Goal: Entertainment & Leisure: Consume media (video, audio)

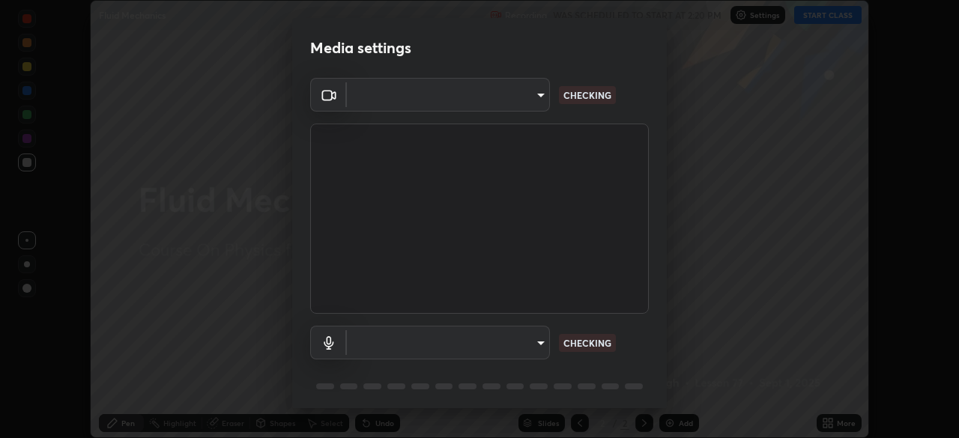
scroll to position [438, 958]
type input "fd1e0e9fb6796a04ad4a99ead98f311cbd7020853df89eb6f401102021a4f159"
click at [414, 345] on body "Erase all Fluid Mechanics Recording WAS SCHEDULED TO START AT 2:20 PM Settings …" at bounding box center [479, 219] width 959 height 438
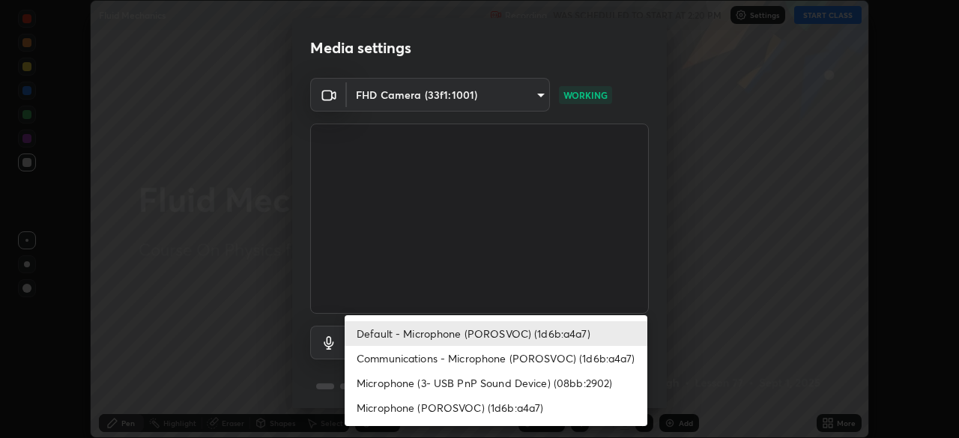
click at [410, 366] on li "Communications - Microphone (POROSVOC) (1d6b:a4a7)" at bounding box center [496, 358] width 303 height 25
type input "communications"
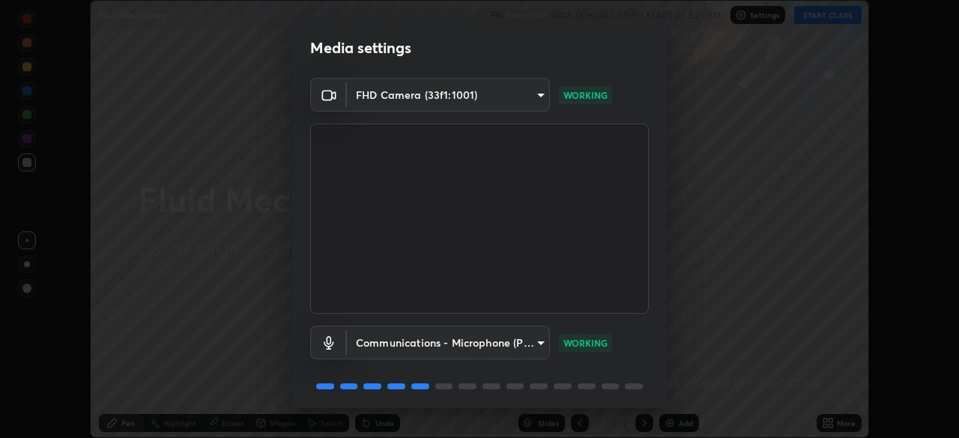
scroll to position [53, 0]
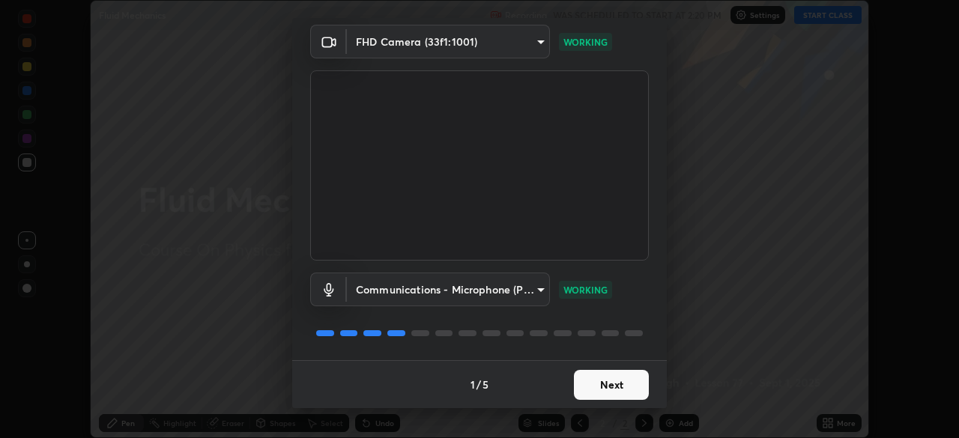
click at [614, 389] on button "Next" at bounding box center [611, 385] width 75 height 30
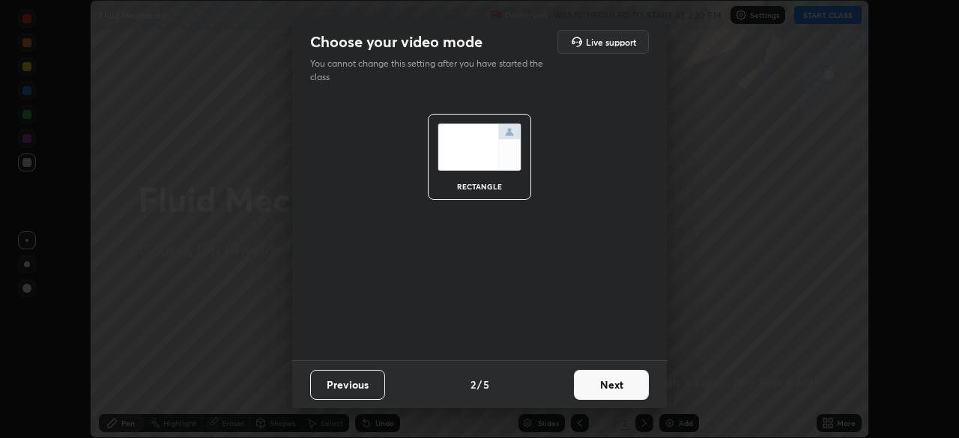
click at [613, 387] on button "Next" at bounding box center [611, 385] width 75 height 30
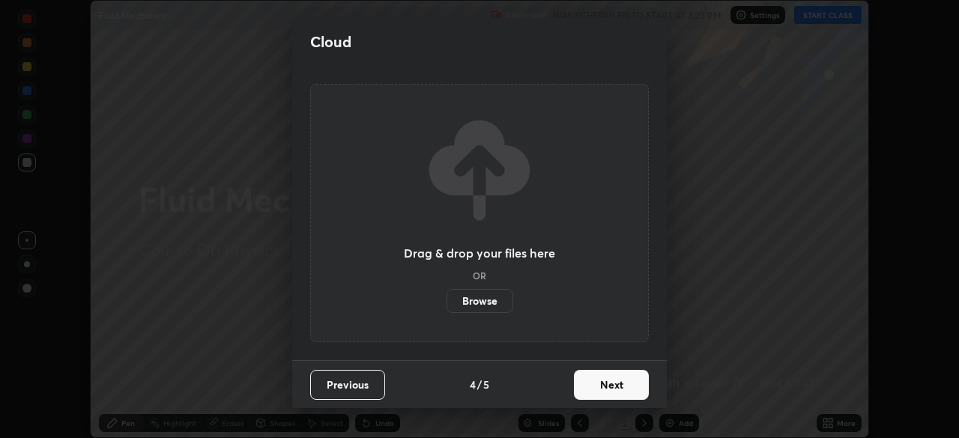
click at [609, 390] on button "Next" at bounding box center [611, 385] width 75 height 30
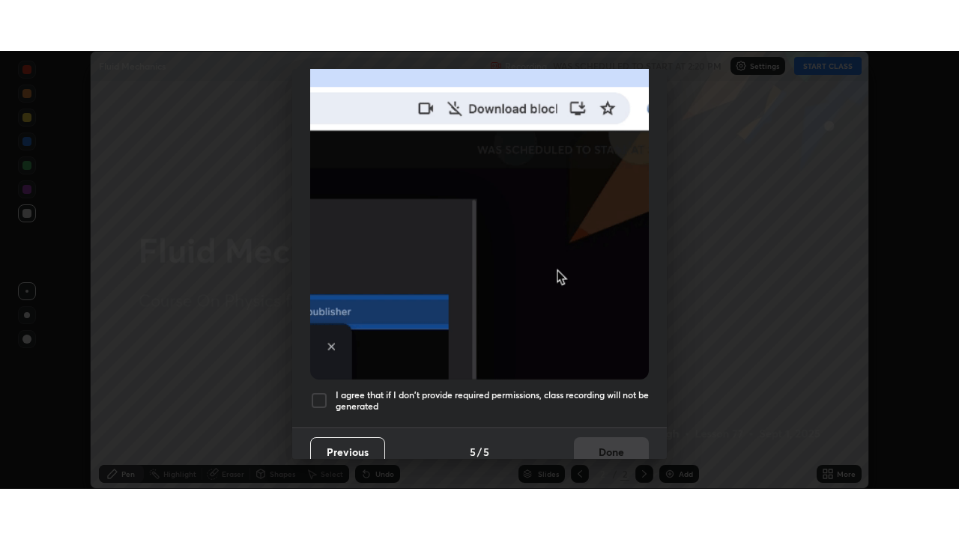
scroll to position [359, 0]
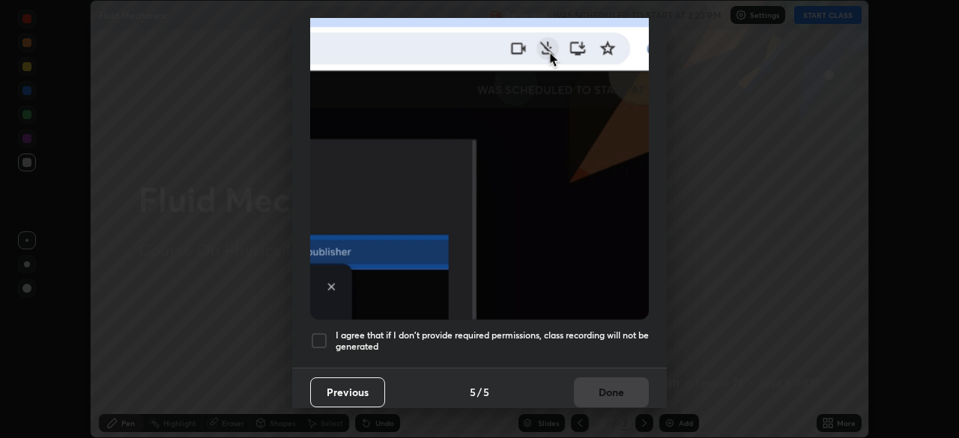
click at [600, 338] on h5 "I agree that if I don't provide required permissions, class recording will not …" at bounding box center [492, 341] width 313 height 23
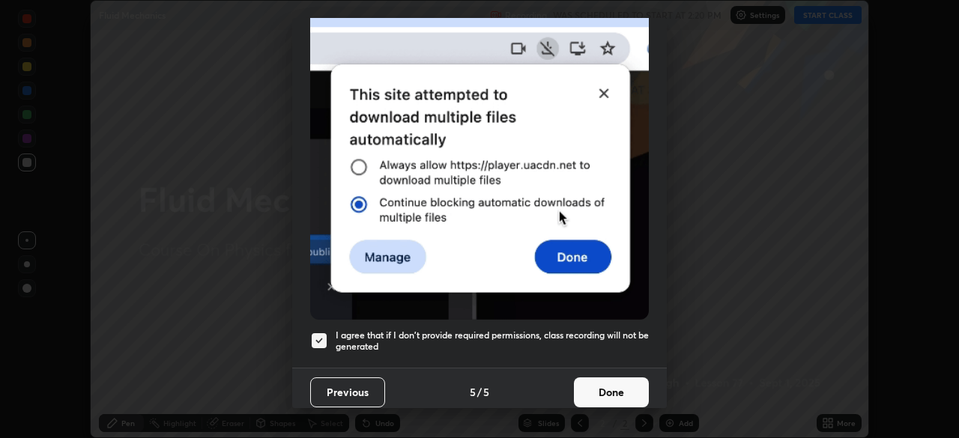
click at [614, 385] on button "Done" at bounding box center [611, 393] width 75 height 30
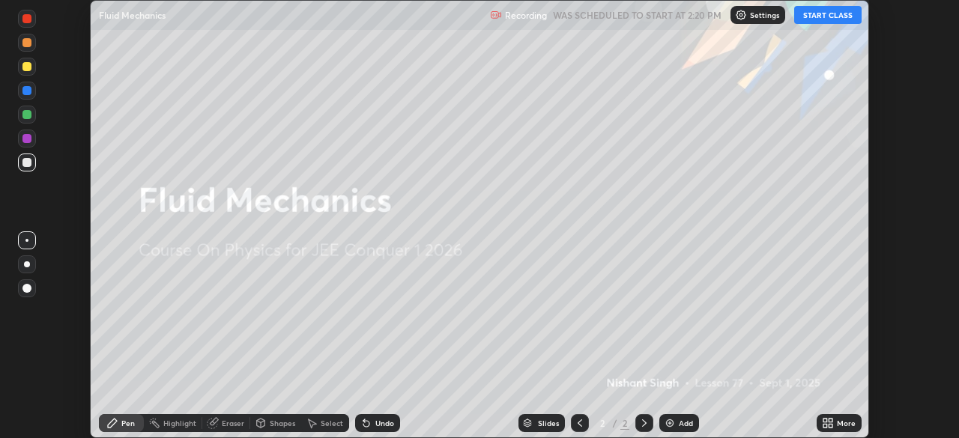
click at [828, 16] on button "START CLASS" at bounding box center [827, 15] width 67 height 18
click at [830, 426] on icon at bounding box center [831, 426] width 4 height 4
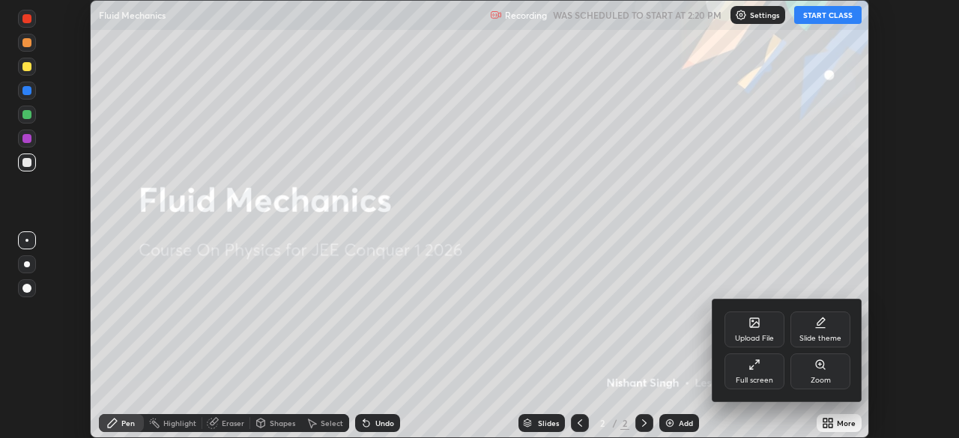
click at [767, 369] on div "Full screen" at bounding box center [755, 372] width 60 height 36
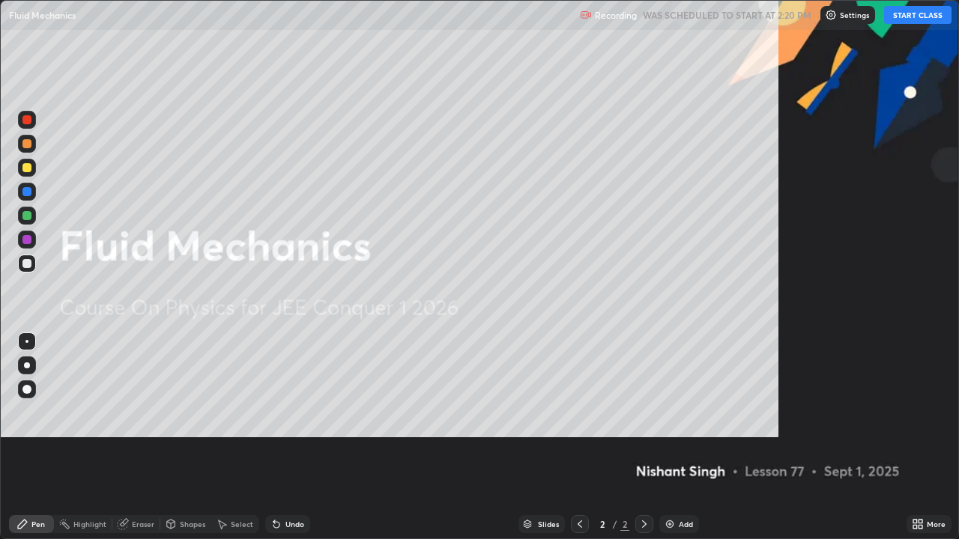
scroll to position [539, 959]
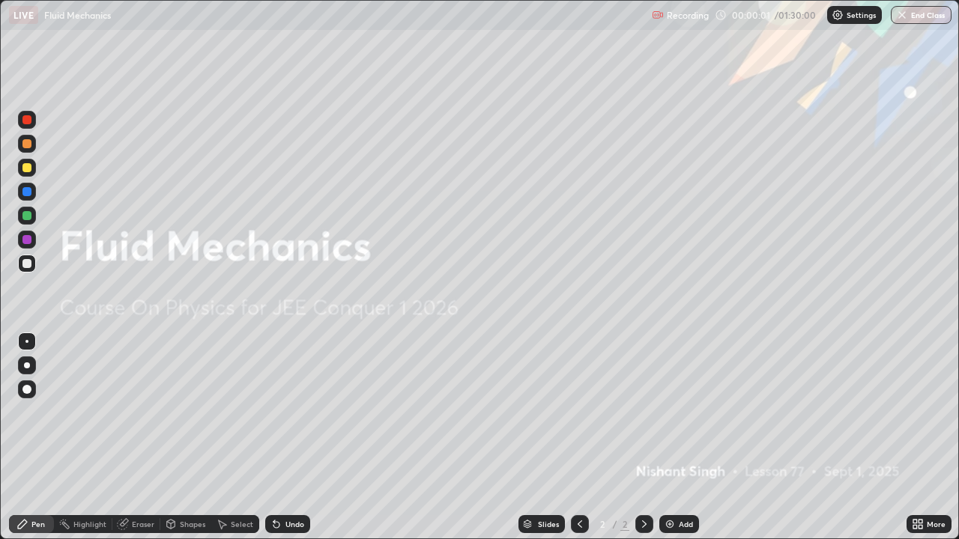
click at [674, 438] on img at bounding box center [670, 525] width 12 height 12
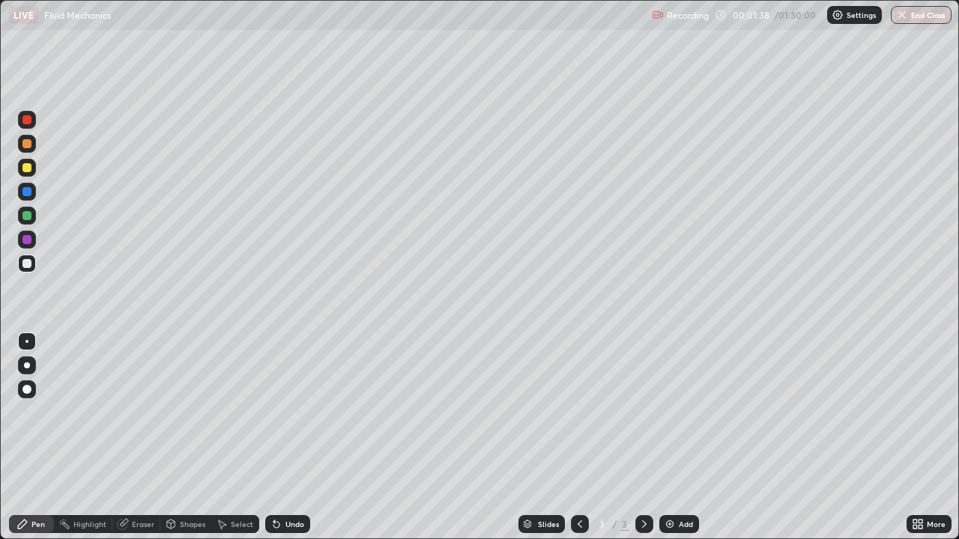
click at [27, 193] on div at bounding box center [26, 191] width 9 height 9
click at [26, 144] on div at bounding box center [26, 143] width 9 height 9
click at [28, 264] on div at bounding box center [26, 263] width 9 height 9
click at [643, 438] on icon at bounding box center [644, 525] width 12 height 12
click at [644, 438] on icon at bounding box center [644, 524] width 4 height 7
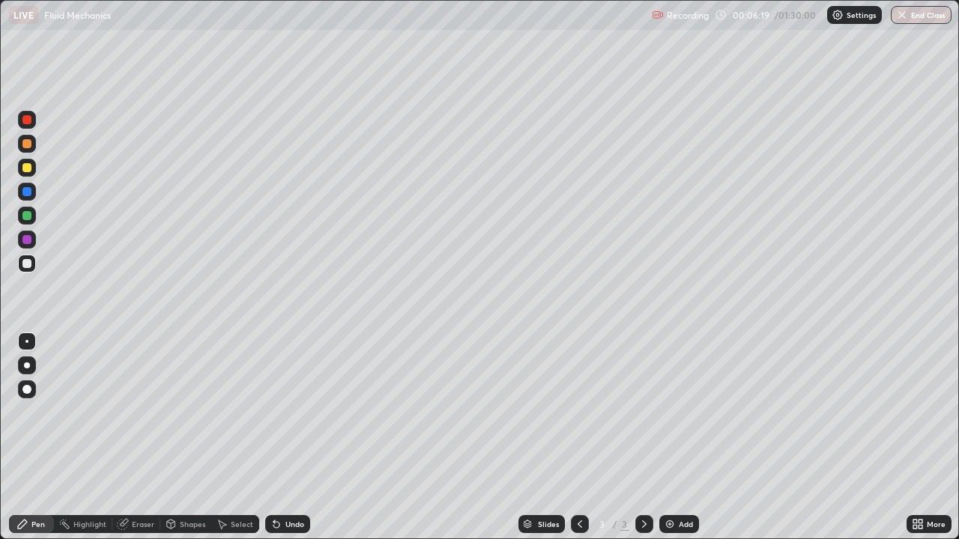
click at [676, 438] on div "Add" at bounding box center [679, 525] width 40 height 18
click at [27, 265] on div at bounding box center [26, 263] width 9 height 9
click at [28, 193] on div at bounding box center [26, 191] width 9 height 9
click at [28, 219] on div at bounding box center [26, 215] width 9 height 9
click at [27, 119] on div at bounding box center [26, 119] width 9 height 9
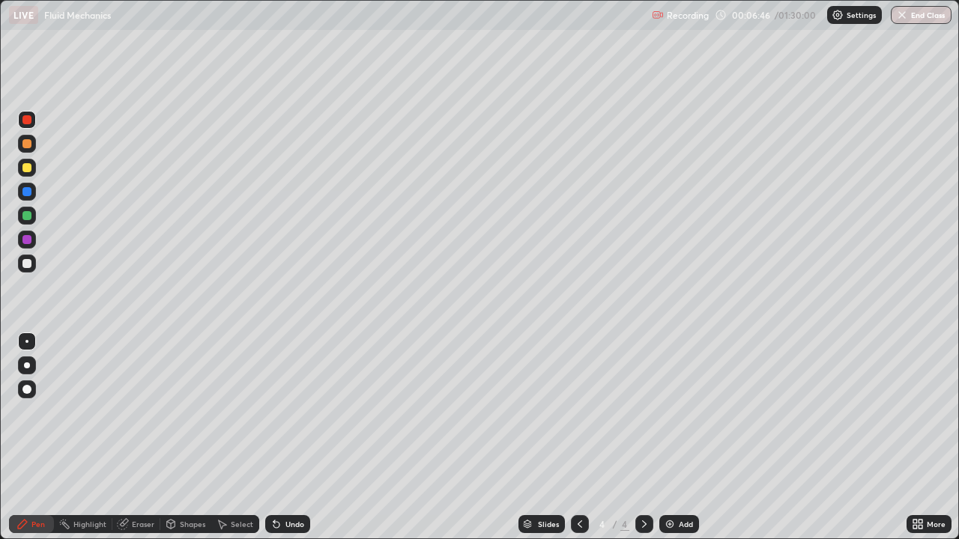
click at [26, 195] on div at bounding box center [26, 191] width 9 height 9
click at [25, 263] on div at bounding box center [26, 263] width 9 height 9
click at [25, 217] on div at bounding box center [26, 215] width 9 height 9
click at [30, 121] on div at bounding box center [26, 119] width 9 height 9
click at [27, 265] on div at bounding box center [26, 263] width 9 height 9
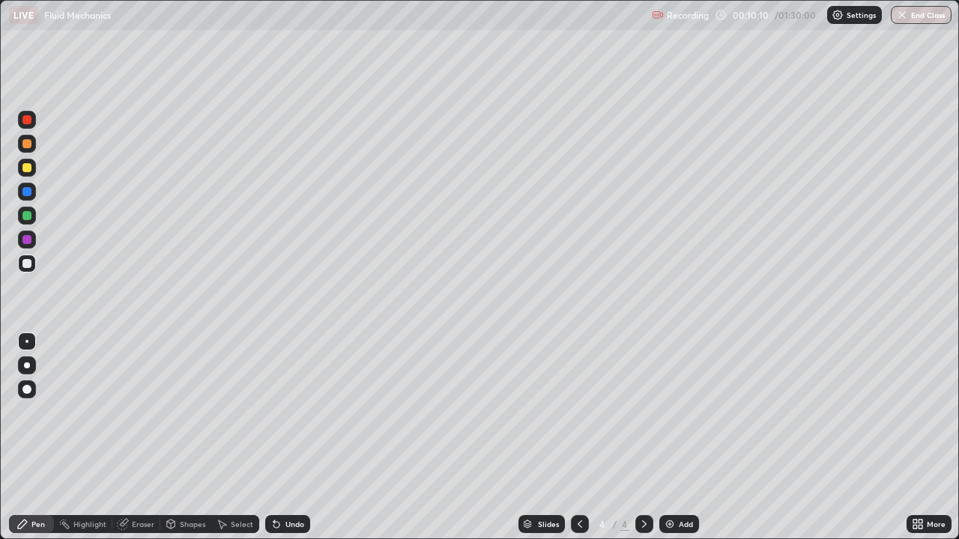
click at [288, 438] on div "Undo" at bounding box center [294, 524] width 19 height 7
click at [645, 438] on icon at bounding box center [644, 525] width 12 height 12
click at [679, 438] on div "Add" at bounding box center [686, 524] width 14 height 7
click at [578, 438] on icon at bounding box center [580, 524] width 4 height 7
click at [644, 438] on icon at bounding box center [644, 525] width 12 height 12
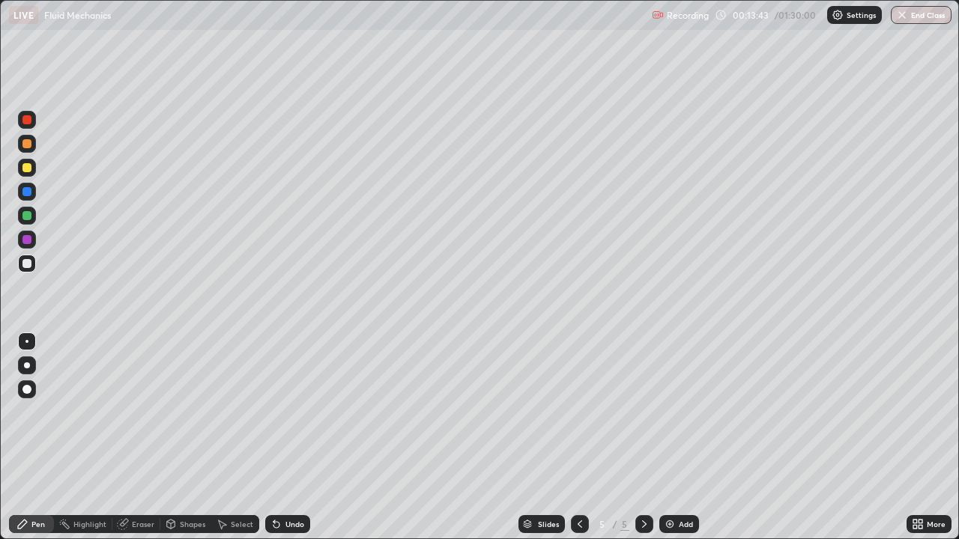
click at [31, 143] on div at bounding box center [26, 143] width 9 height 9
click at [641, 438] on icon at bounding box center [644, 525] width 12 height 12
click at [578, 438] on icon at bounding box center [580, 525] width 12 height 12
click at [643, 438] on icon at bounding box center [644, 525] width 12 height 12
click at [674, 438] on img at bounding box center [670, 525] width 12 height 12
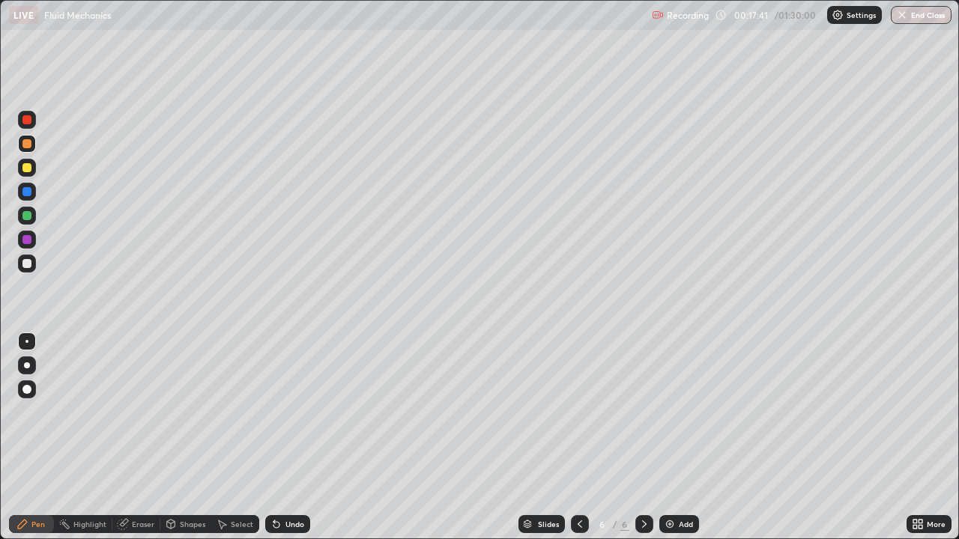
click at [28, 191] on div at bounding box center [26, 191] width 9 height 9
click at [25, 144] on div at bounding box center [26, 143] width 9 height 9
click at [19, 117] on div at bounding box center [27, 120] width 18 height 18
click at [644, 438] on icon at bounding box center [644, 524] width 4 height 7
click at [674, 438] on div "Add" at bounding box center [679, 525] width 40 height 18
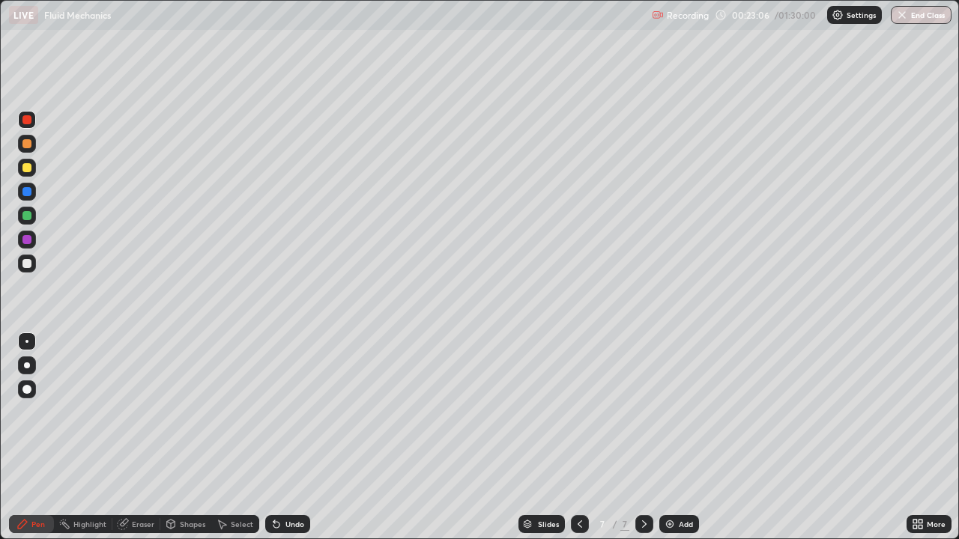
click at [30, 265] on div at bounding box center [26, 263] width 9 height 9
click at [28, 170] on div at bounding box center [26, 167] width 9 height 9
click at [29, 267] on div at bounding box center [26, 263] width 9 height 9
click at [644, 438] on icon at bounding box center [644, 525] width 12 height 12
click at [675, 438] on div "Add" at bounding box center [679, 525] width 40 height 18
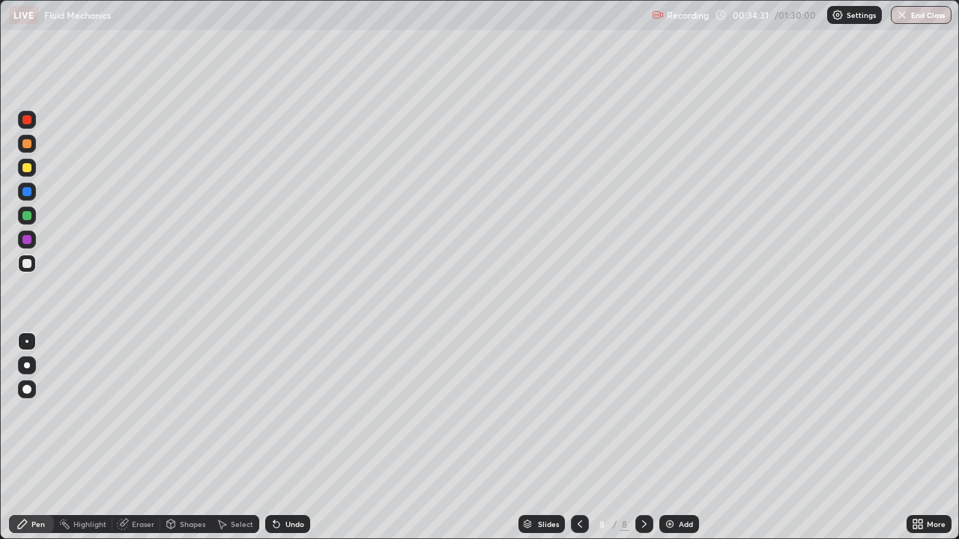
click at [28, 193] on div at bounding box center [26, 191] width 9 height 9
click at [28, 217] on div at bounding box center [26, 215] width 9 height 9
click at [644, 438] on icon at bounding box center [644, 525] width 12 height 12
click at [674, 438] on div "Add" at bounding box center [679, 525] width 40 height 18
click at [27, 171] on div at bounding box center [26, 167] width 9 height 9
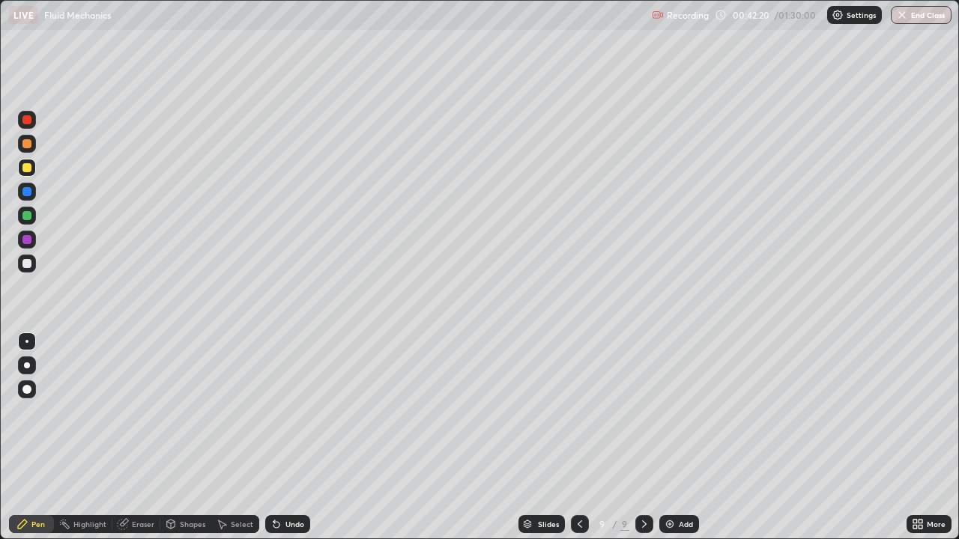
click at [641, 438] on icon at bounding box center [644, 525] width 12 height 12
click at [671, 438] on img at bounding box center [670, 525] width 12 height 12
click at [27, 265] on div at bounding box center [26, 263] width 9 height 9
click at [184, 438] on div "Shapes" at bounding box center [192, 524] width 25 height 7
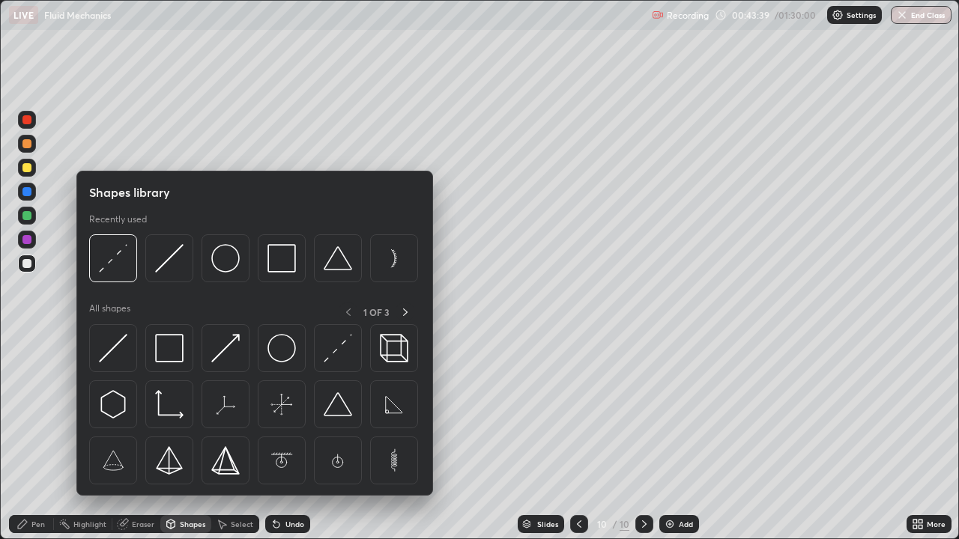
click at [136, 438] on div "Eraser" at bounding box center [143, 524] width 22 height 7
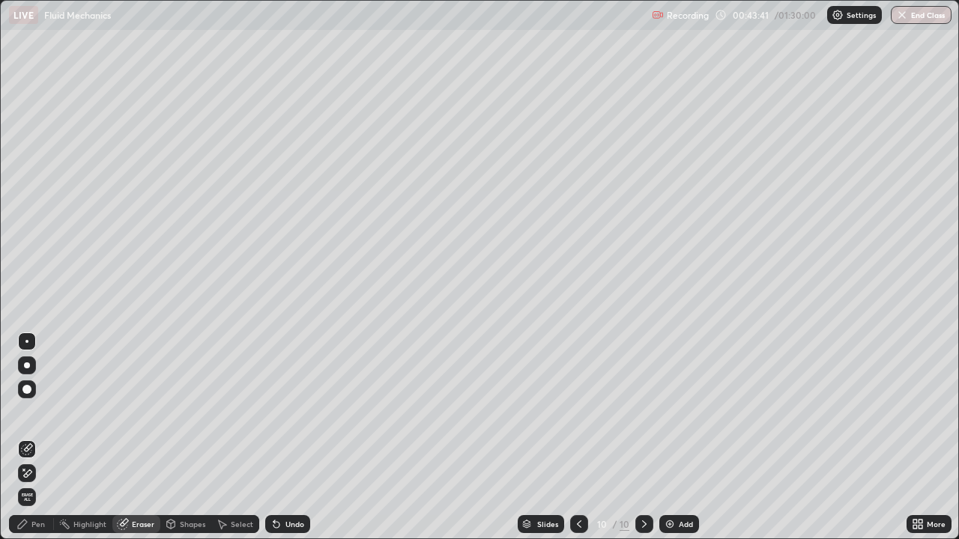
click at [35, 438] on div "Pen" at bounding box center [37, 524] width 13 height 7
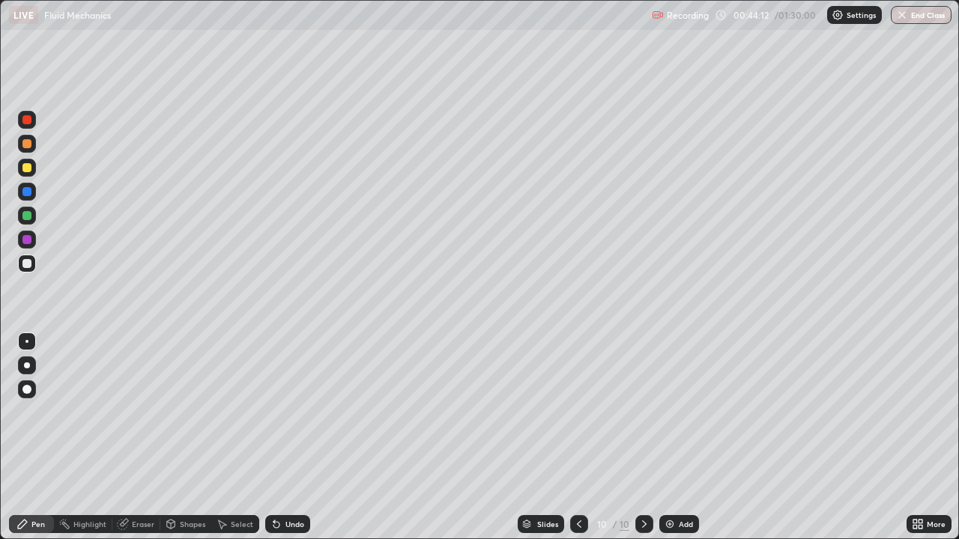
click at [26, 169] on div at bounding box center [26, 167] width 9 height 9
click at [27, 145] on div at bounding box center [26, 143] width 9 height 9
click at [285, 438] on div "Undo" at bounding box center [287, 525] width 45 height 18
click at [28, 192] on div at bounding box center [26, 191] width 9 height 9
click at [642, 438] on icon at bounding box center [644, 525] width 12 height 12
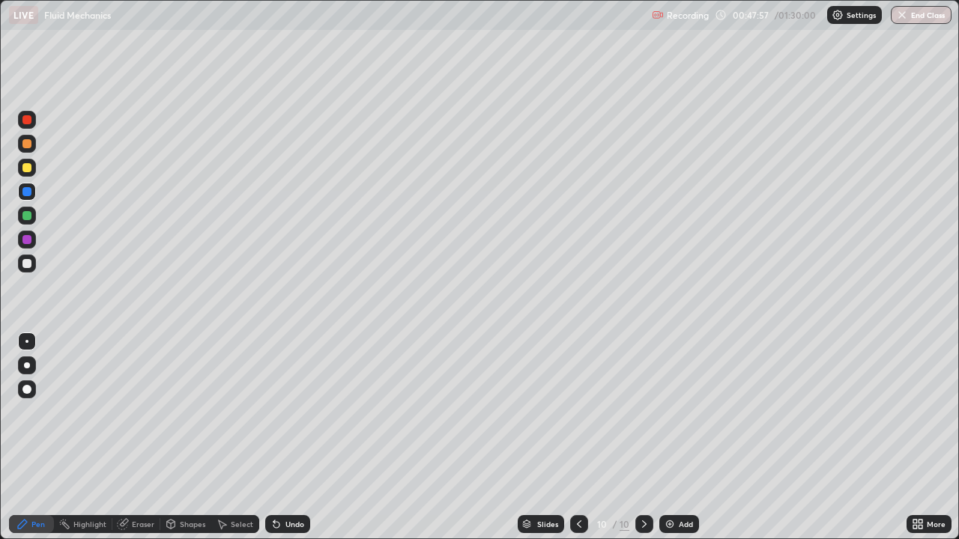
click at [679, 438] on div "Add" at bounding box center [686, 524] width 14 height 7
click at [282, 438] on div "Undo" at bounding box center [287, 525] width 45 height 18
click at [27, 268] on div at bounding box center [26, 263] width 9 height 9
click at [292, 438] on div "Undo" at bounding box center [294, 524] width 19 height 7
click at [643, 438] on icon at bounding box center [644, 525] width 12 height 12
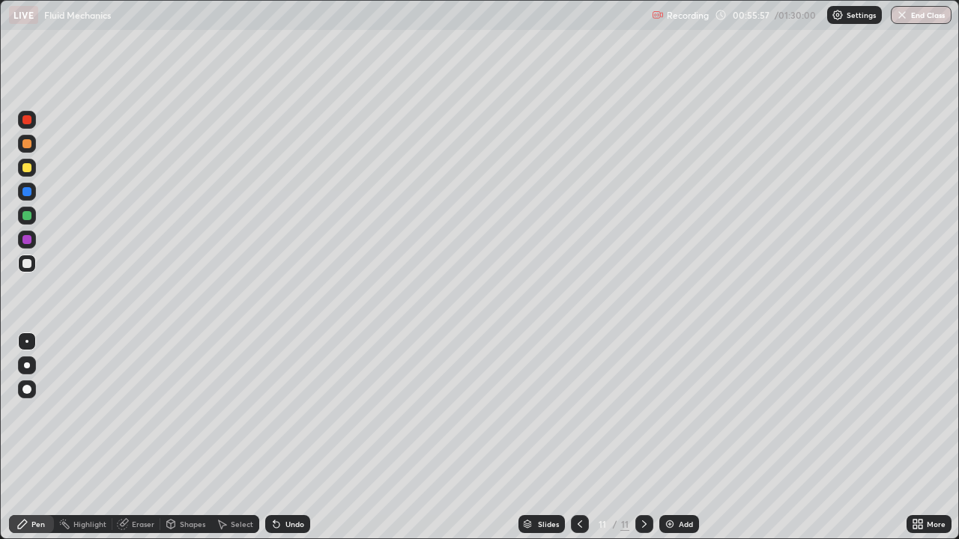
click at [682, 438] on div "Add" at bounding box center [686, 524] width 14 height 7
click at [292, 438] on div "Undo" at bounding box center [294, 524] width 19 height 7
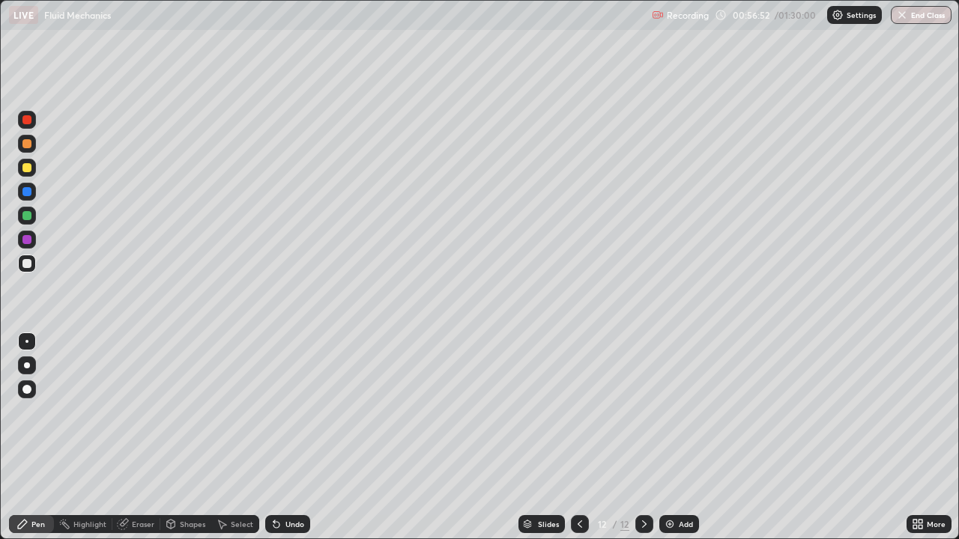
click at [290, 438] on div "Undo" at bounding box center [294, 524] width 19 height 7
click at [291, 438] on div "Undo" at bounding box center [294, 524] width 19 height 7
click at [290, 438] on div "Undo" at bounding box center [294, 524] width 19 height 7
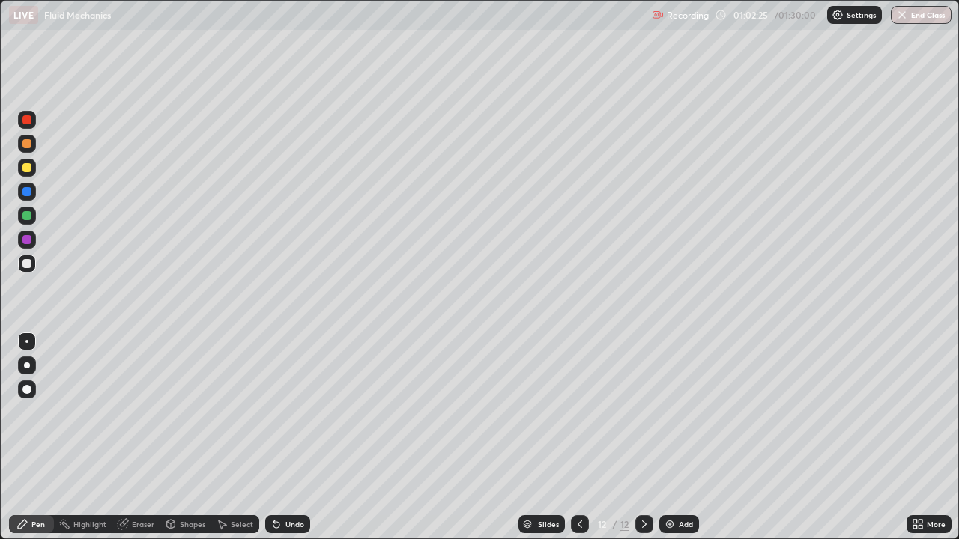
click at [292, 438] on div "Undo" at bounding box center [294, 524] width 19 height 7
click at [293, 438] on div "Undo" at bounding box center [287, 525] width 45 height 18
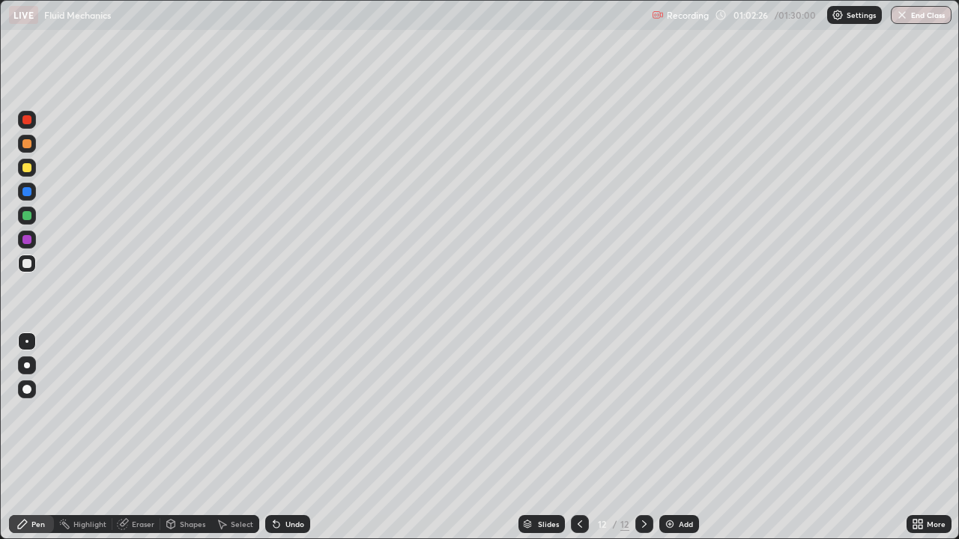
click at [293, 438] on div "Undo" at bounding box center [287, 525] width 45 height 18
click at [292, 438] on div "Undo" at bounding box center [287, 525] width 45 height 18
click at [23, 268] on div at bounding box center [27, 264] width 18 height 18
click at [642, 438] on icon at bounding box center [644, 525] width 12 height 12
click at [672, 438] on img at bounding box center [670, 525] width 12 height 12
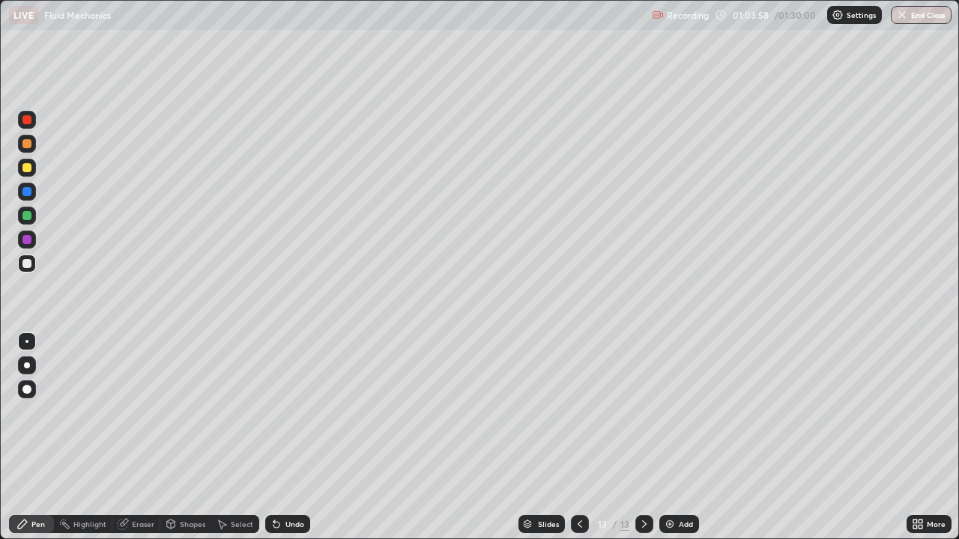
click at [28, 171] on div at bounding box center [26, 167] width 9 height 9
click at [26, 145] on div at bounding box center [26, 143] width 9 height 9
click at [27, 121] on div at bounding box center [26, 119] width 9 height 9
click at [643, 438] on icon at bounding box center [644, 525] width 12 height 12
click at [675, 438] on div "Add" at bounding box center [679, 525] width 40 height 18
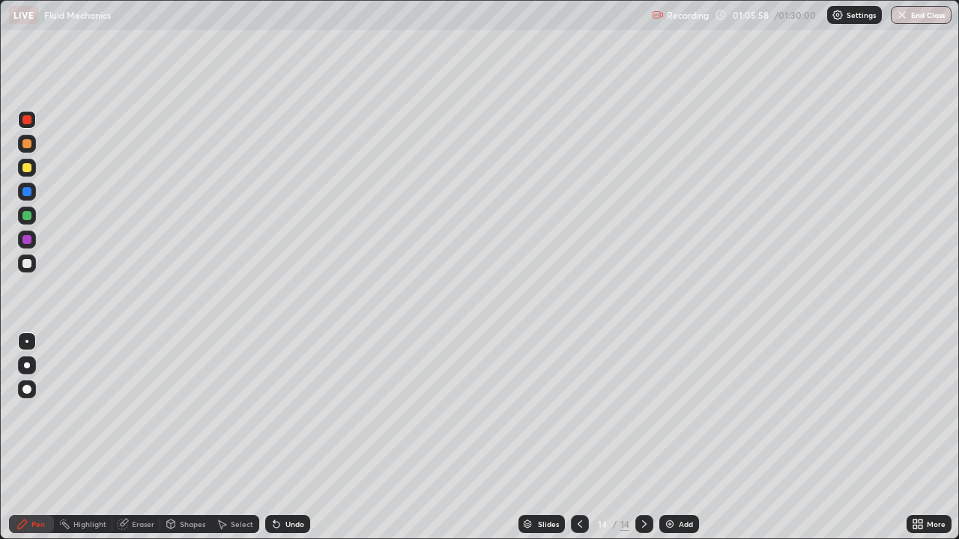
click at [190, 438] on div "Shapes" at bounding box center [192, 524] width 25 height 7
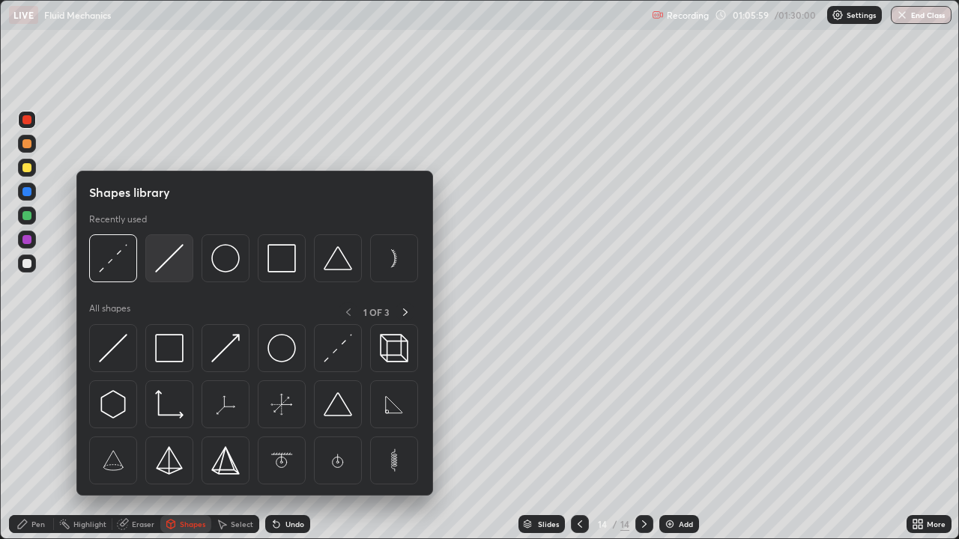
click at [168, 265] on img at bounding box center [169, 258] width 28 height 28
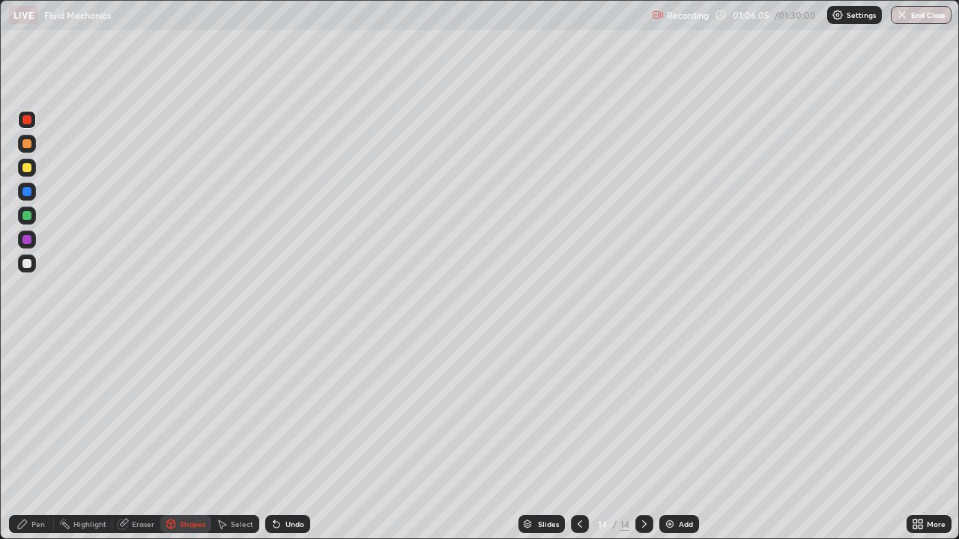
click at [25, 145] on div at bounding box center [26, 143] width 9 height 9
click at [27, 193] on div at bounding box center [26, 191] width 9 height 9
click at [31, 438] on div "Pen" at bounding box center [31, 525] width 45 height 18
click at [31, 216] on div at bounding box center [26, 215] width 9 height 9
click at [402, 438] on div "Slides 14 / 14 Add" at bounding box center [608, 525] width 596 height 30
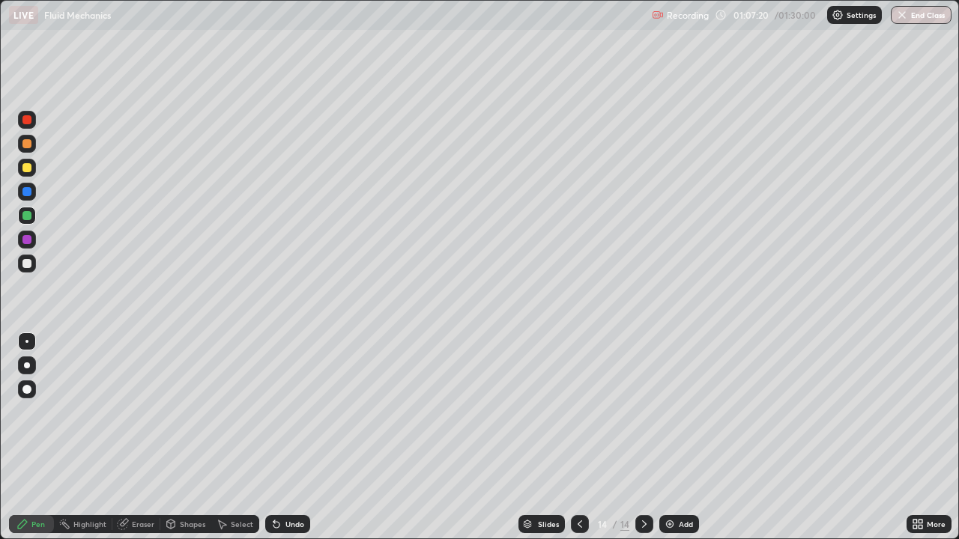
click at [26, 146] on div at bounding box center [26, 143] width 9 height 9
click at [26, 123] on div at bounding box center [26, 119] width 9 height 9
click at [27, 218] on div at bounding box center [26, 215] width 9 height 9
click at [27, 196] on div at bounding box center [26, 191] width 9 height 9
click at [28, 267] on div at bounding box center [26, 263] width 9 height 9
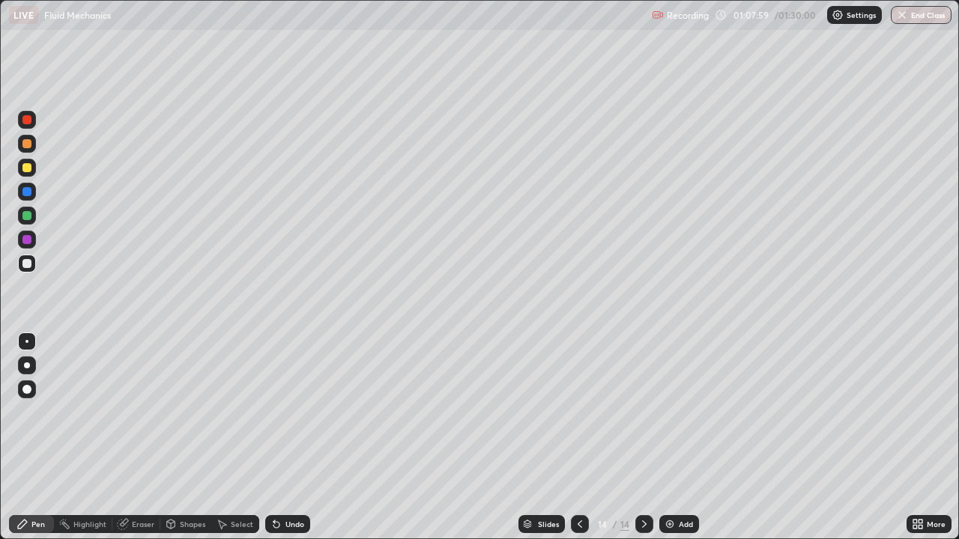
click at [26, 190] on div at bounding box center [26, 191] width 9 height 9
click at [643, 438] on icon at bounding box center [644, 525] width 12 height 12
click at [641, 438] on icon at bounding box center [644, 525] width 12 height 12
click at [642, 438] on icon at bounding box center [644, 525] width 12 height 12
click at [679, 438] on div "Add" at bounding box center [686, 524] width 14 height 7
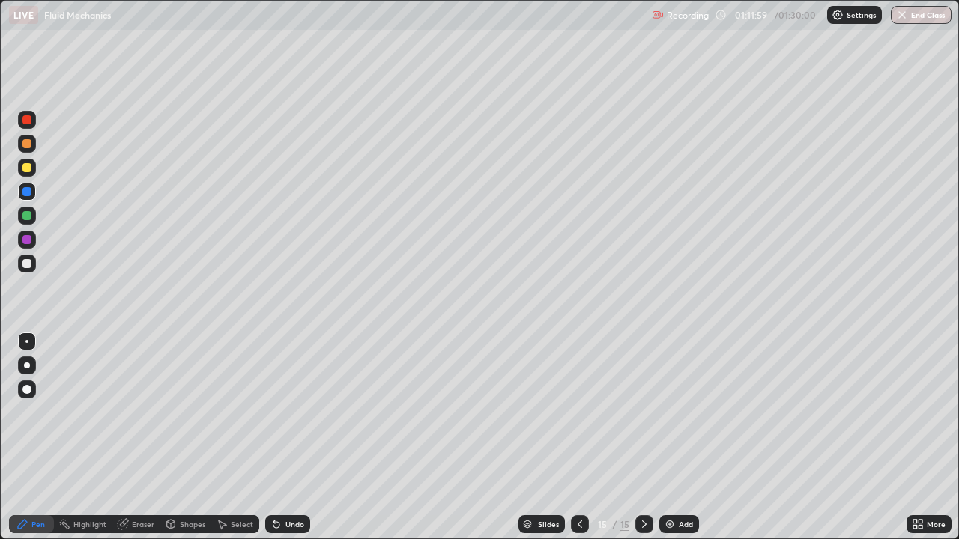
click at [26, 268] on div at bounding box center [26, 263] width 9 height 9
click at [187, 438] on div "Shapes" at bounding box center [192, 524] width 25 height 7
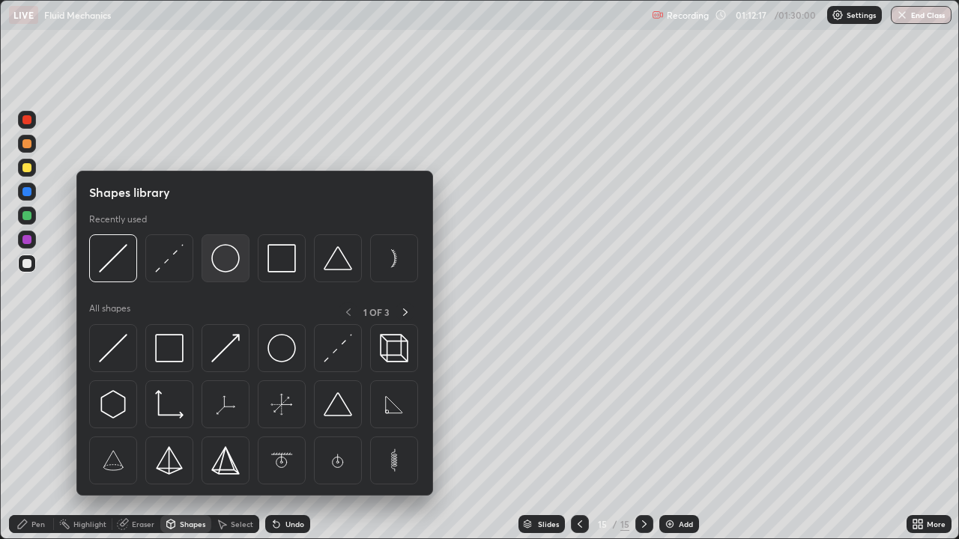
click at [222, 267] on img at bounding box center [225, 258] width 28 height 28
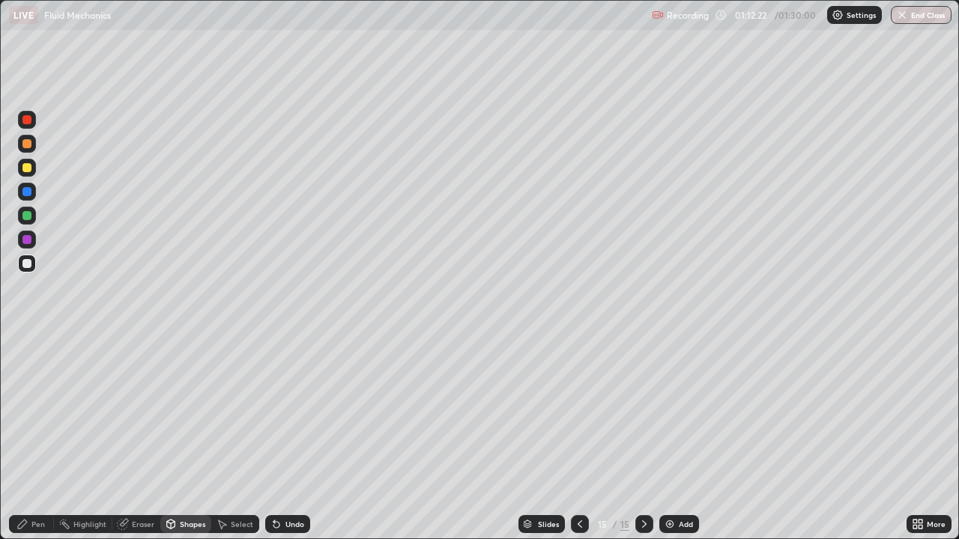
click at [188, 438] on div "Shapes" at bounding box center [192, 524] width 25 height 7
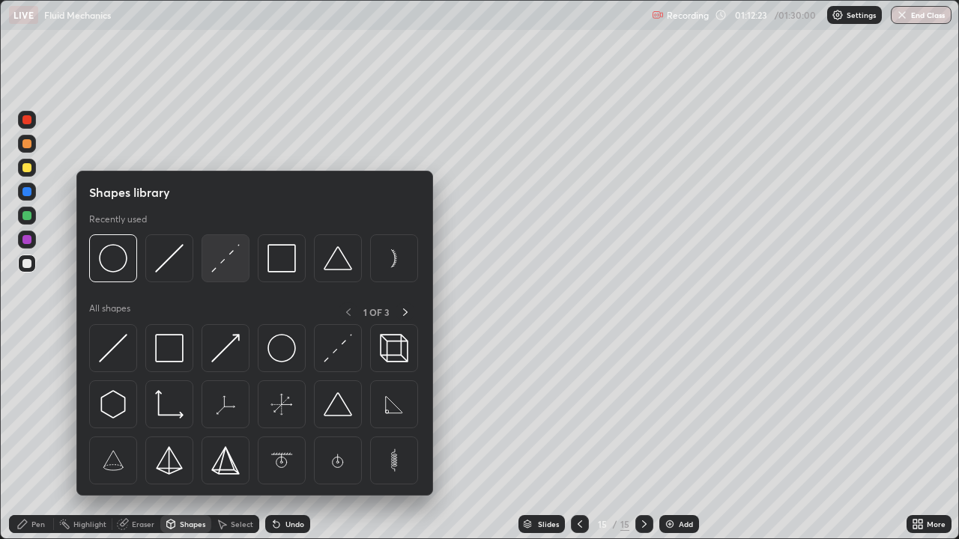
click at [226, 259] on img at bounding box center [225, 258] width 28 height 28
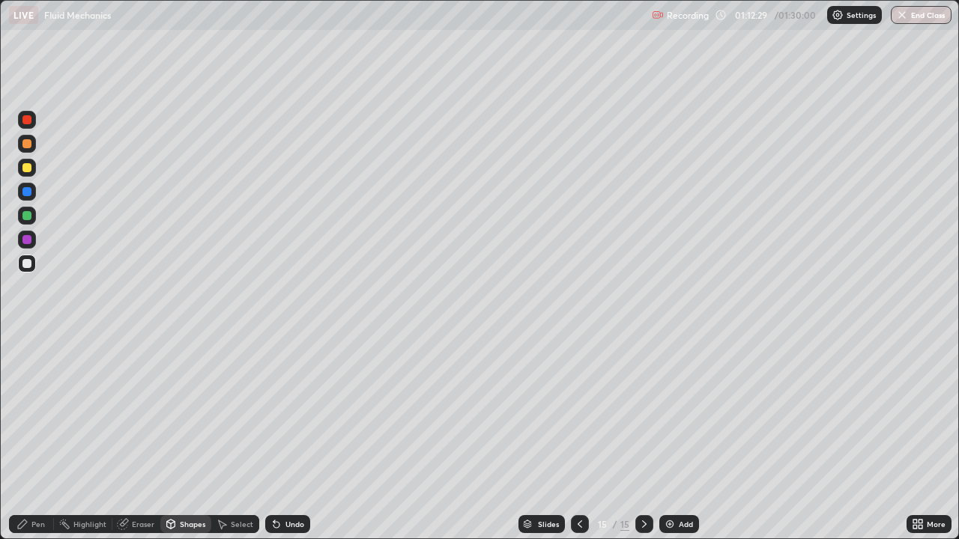
click at [25, 168] on div at bounding box center [26, 167] width 9 height 9
click at [32, 438] on div "Pen" at bounding box center [37, 524] width 13 height 7
click at [21, 193] on div at bounding box center [27, 192] width 18 height 18
click at [28, 217] on div at bounding box center [26, 215] width 9 height 9
click at [26, 121] on div at bounding box center [26, 119] width 9 height 9
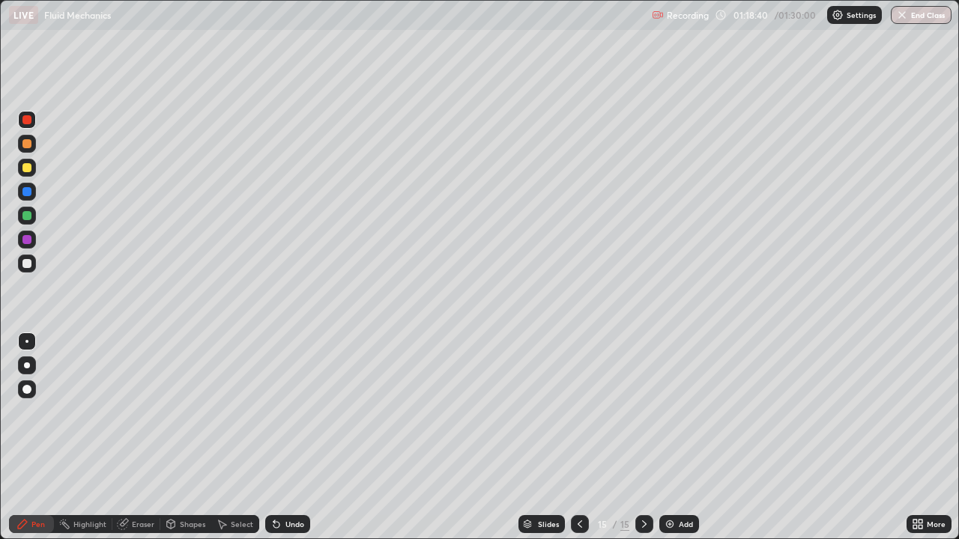
click at [30, 261] on div at bounding box center [26, 263] width 9 height 9
click at [644, 438] on icon at bounding box center [644, 525] width 12 height 12
click at [679, 438] on div "Add" at bounding box center [686, 524] width 14 height 7
click at [26, 170] on div at bounding box center [26, 167] width 9 height 9
click at [28, 145] on div at bounding box center [26, 143] width 9 height 9
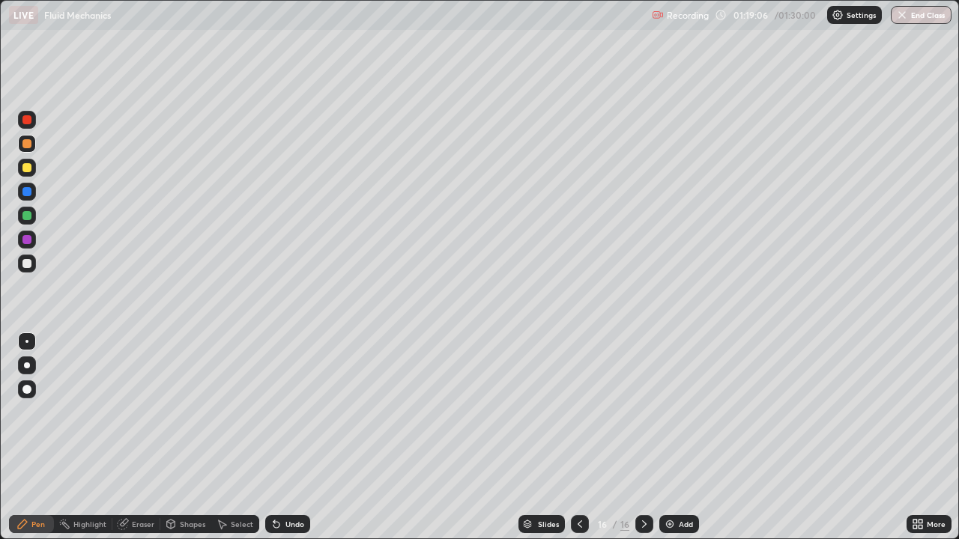
click at [28, 268] on div at bounding box center [26, 263] width 9 height 9
click at [26, 170] on div at bounding box center [26, 167] width 9 height 9
click at [132, 438] on div "Eraser" at bounding box center [136, 525] width 48 height 18
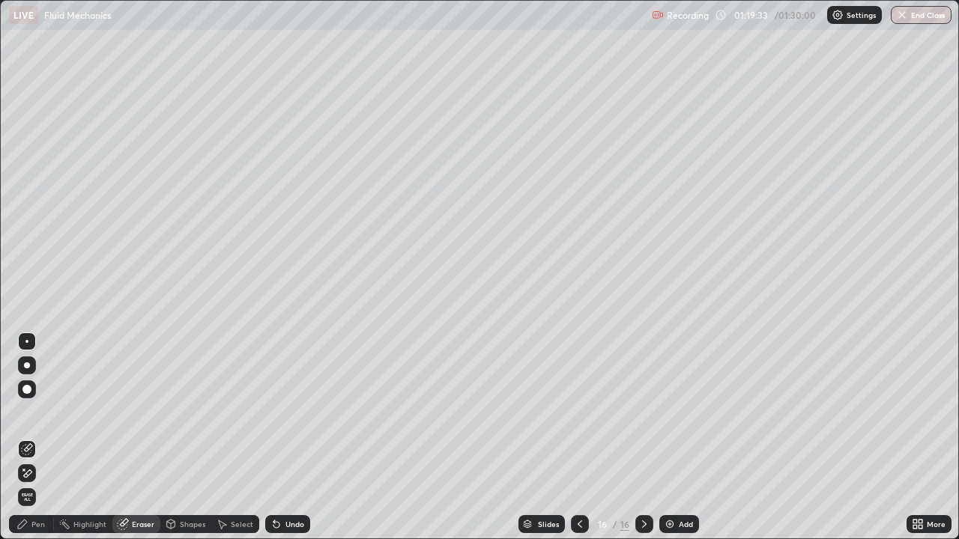
click at [29, 438] on div "Pen" at bounding box center [31, 525] width 45 height 18
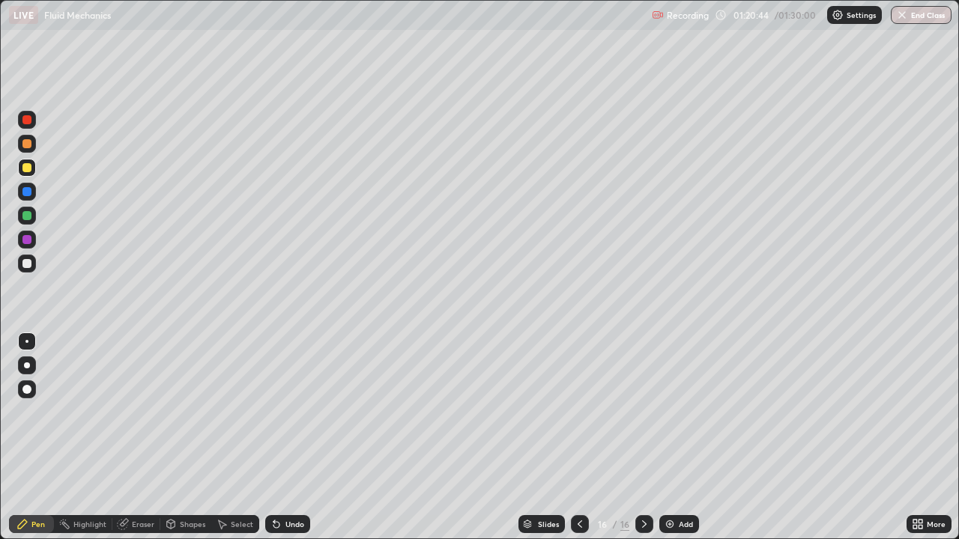
click at [140, 438] on div "Eraser" at bounding box center [143, 524] width 22 height 7
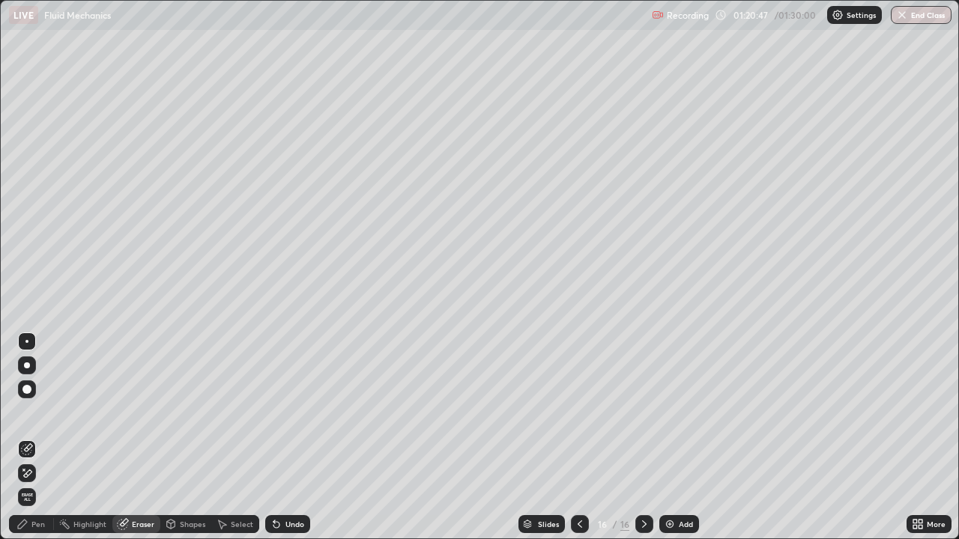
click at [37, 438] on div "Pen" at bounding box center [37, 524] width 13 height 7
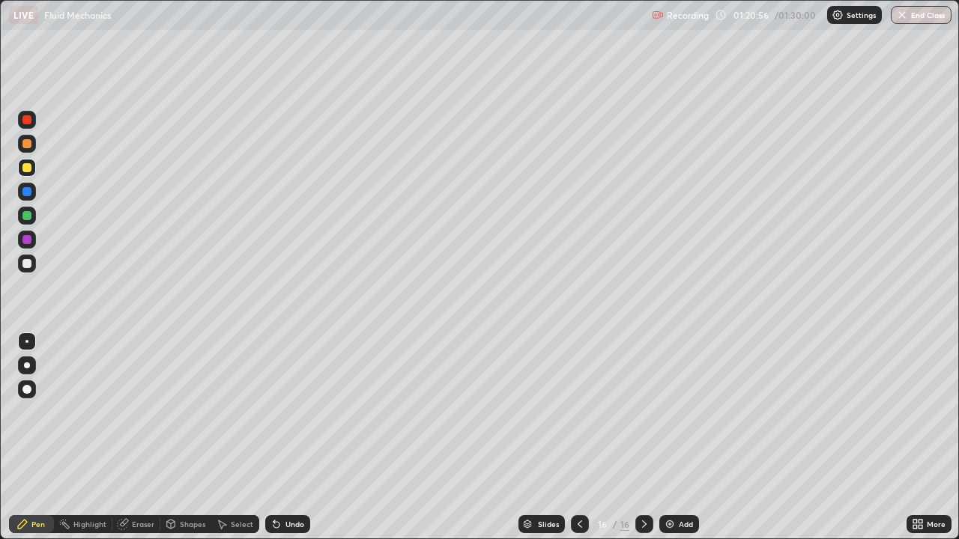
click at [137, 438] on div "Eraser" at bounding box center [143, 524] width 22 height 7
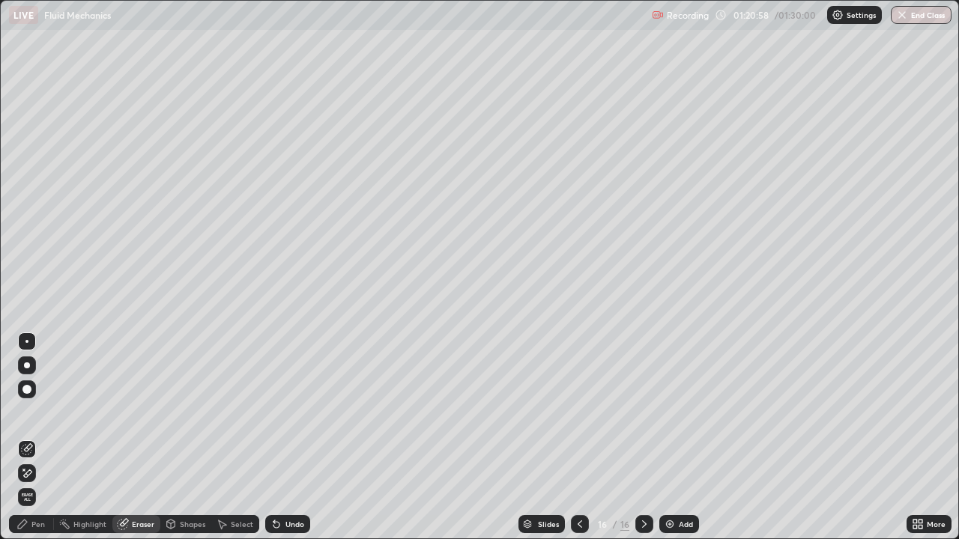
click at [33, 438] on div "Pen" at bounding box center [31, 525] width 45 height 18
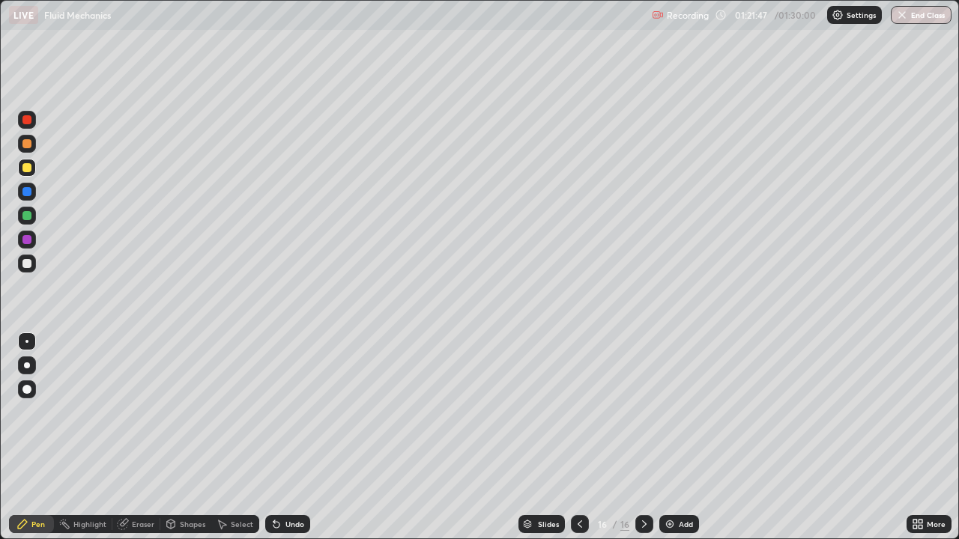
click at [28, 262] on div at bounding box center [26, 263] width 9 height 9
click at [25, 171] on div at bounding box center [26, 167] width 9 height 9
click at [25, 145] on div at bounding box center [26, 143] width 9 height 9
click at [27, 117] on div at bounding box center [26, 119] width 9 height 9
click at [906, 19] on img "button" at bounding box center [902, 15] width 12 height 12
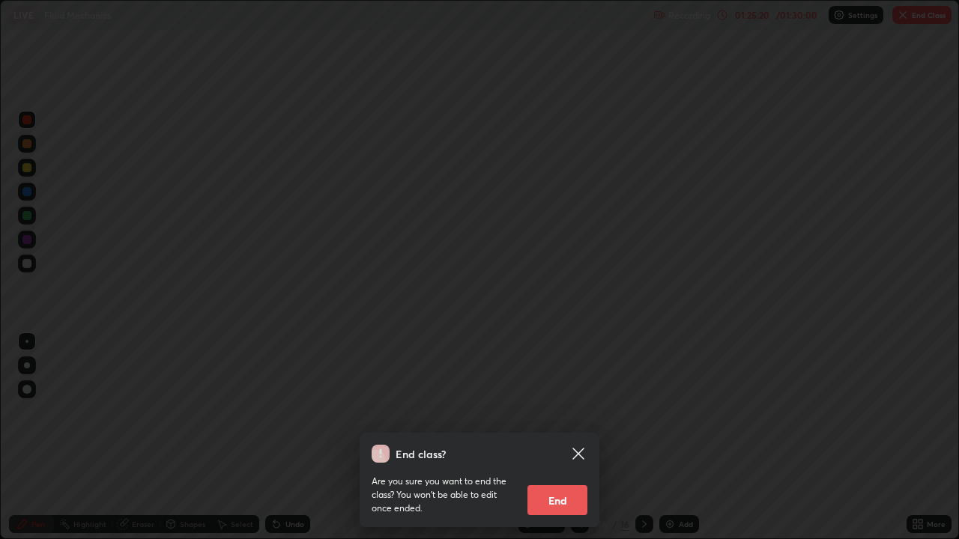
click at [548, 438] on button "End" at bounding box center [558, 501] width 60 height 30
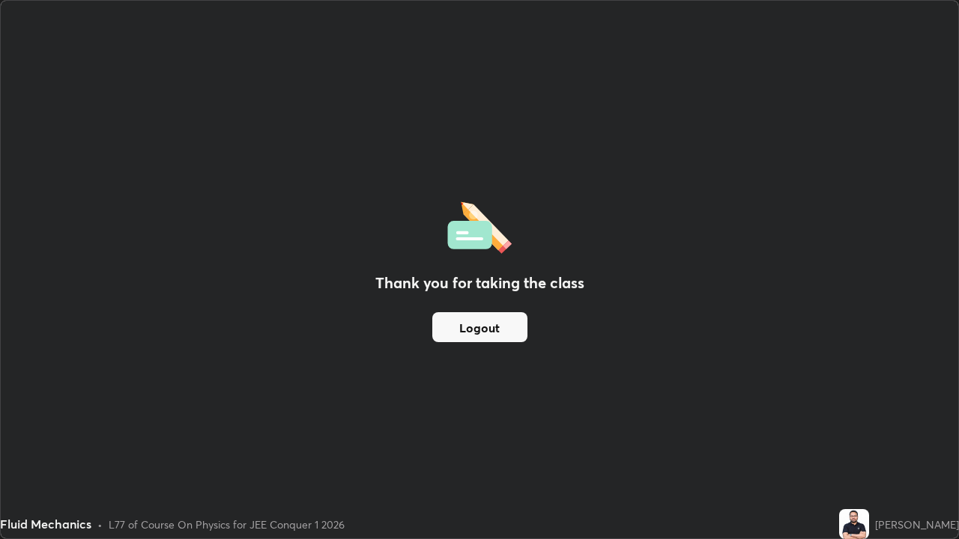
click at [486, 327] on button "Logout" at bounding box center [479, 327] width 95 height 30
